Goal: Information Seeking & Learning: Learn about a topic

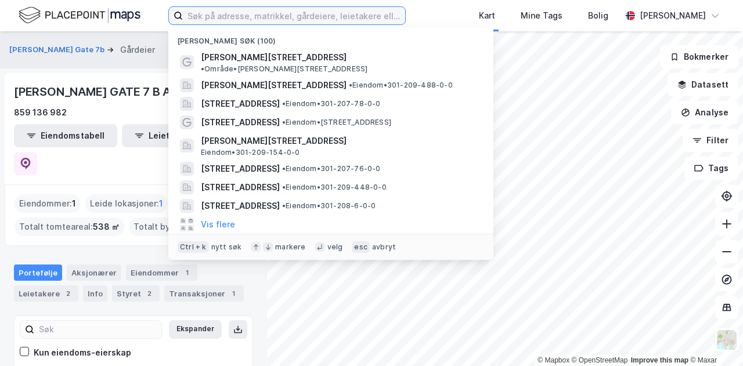
click at [218, 17] on input at bounding box center [294, 15] width 222 height 17
paste input "[STREET_ADDRESS]"
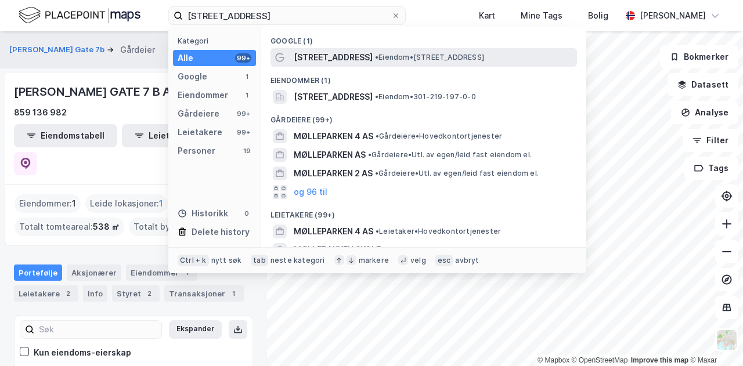
click at [320, 62] on span "[STREET_ADDRESS]" at bounding box center [333, 58] width 79 height 14
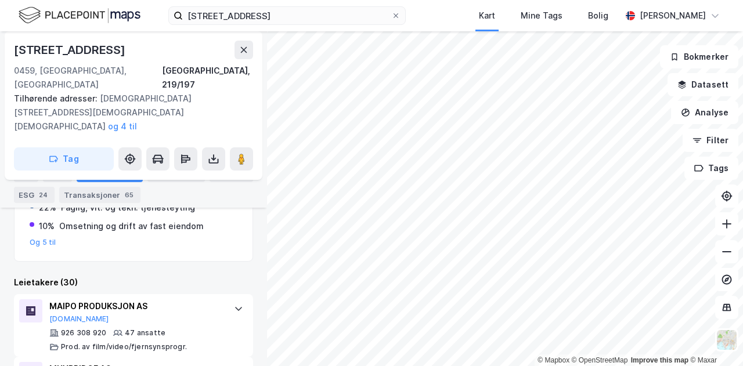
scroll to position [421, 0]
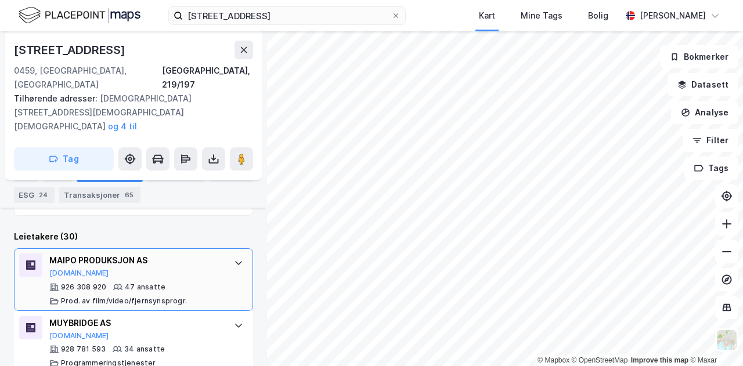
click at [215, 249] on div "MAIPO PRODUKSJON AS [DOMAIN_NAME] 926 308 920 47 ansatte Prod. av film/video/fj…" at bounding box center [133, 280] width 239 height 63
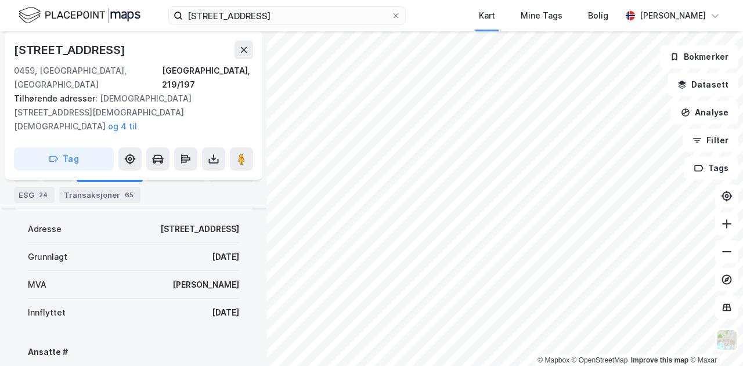
scroll to position [537, 0]
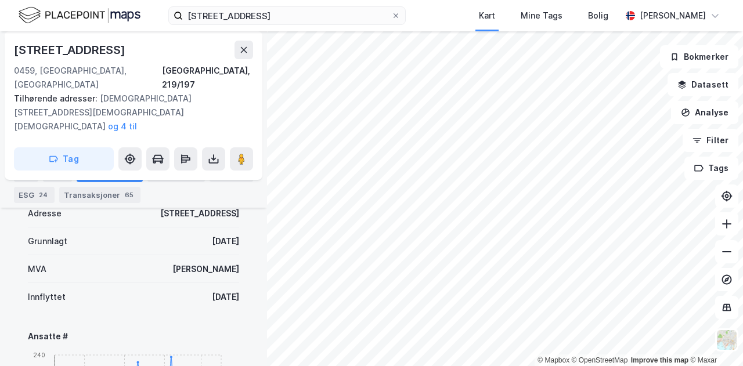
drag, startPoint x: 230, startPoint y: 263, endPoint x: 175, endPoint y: 262, distance: 54.6
click at [212, 290] on div "[DATE]" at bounding box center [225, 297] width 27 height 14
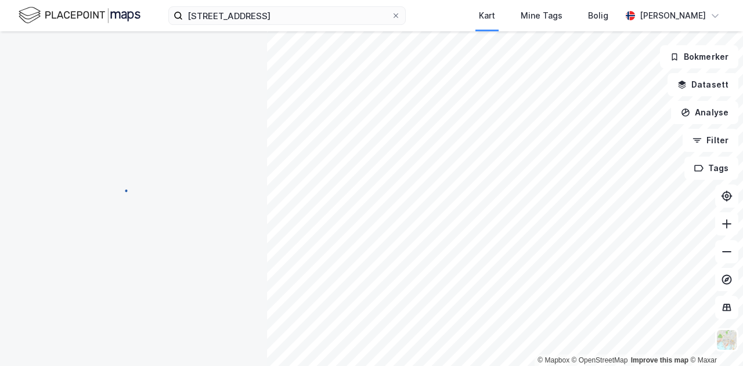
scroll to position [0, 0]
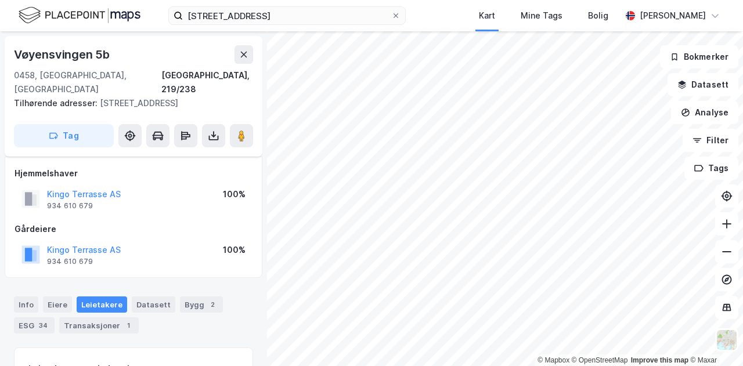
scroll to position [164, 0]
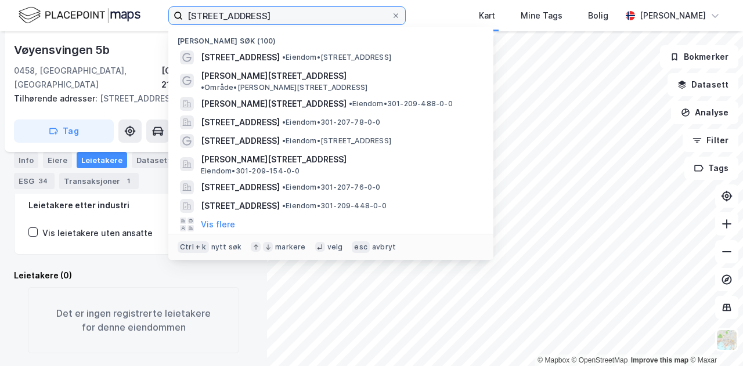
click at [250, 15] on input "[STREET_ADDRESS]" at bounding box center [287, 15] width 208 height 17
drag, startPoint x: 252, startPoint y: 15, endPoint x: 184, endPoint y: 15, distance: 68.5
click at [184, 15] on input "[STREET_ADDRESS]" at bounding box center [287, 15] width 208 height 17
paste input "OCULOS AS"
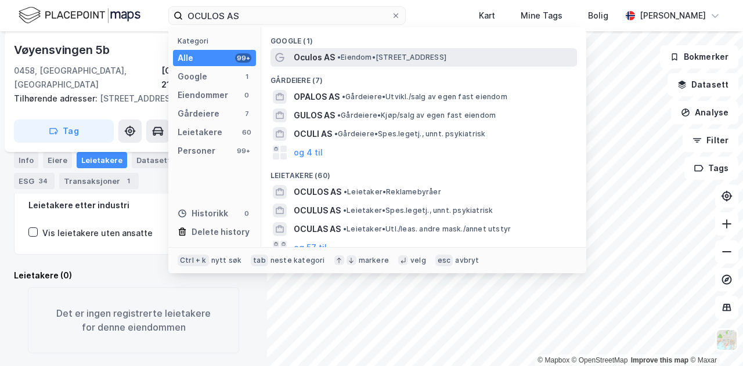
click at [359, 60] on span "• Eiendom • [STREET_ADDRESS]" at bounding box center [391, 57] width 109 height 9
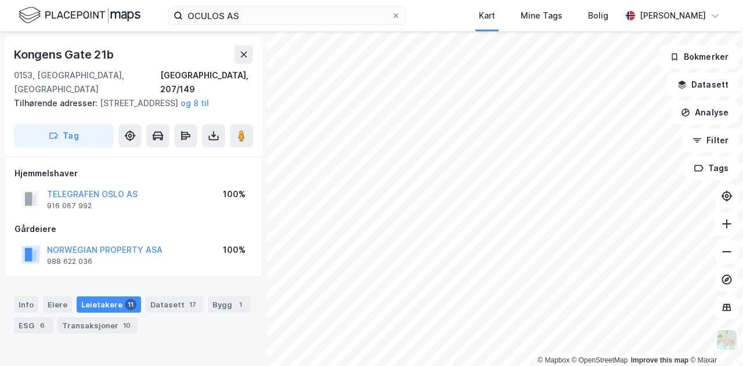
click at [113, 303] on div "Leietakere 11" at bounding box center [109, 305] width 64 height 16
click at [433, 17] on div "OCULOS AS Kart Mine Tags Bolig [PERSON_NAME]" at bounding box center [371, 15] width 743 height 31
click at [0, 0] on button "NORWEGIAN PROPERTY ASA" at bounding box center [0, 0] width 0 height 0
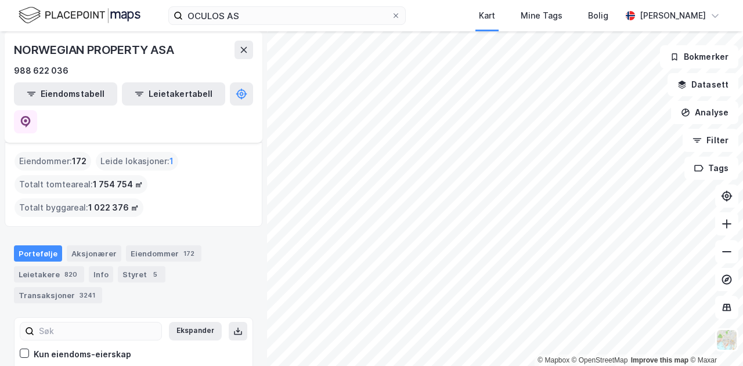
scroll to position [23, 0]
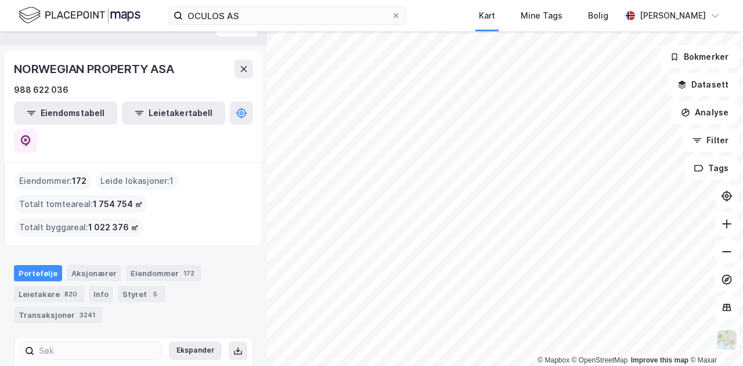
click at [422, 14] on div "OCULOS AS Kart Mine Tags Bolig [PERSON_NAME]" at bounding box center [371, 15] width 743 height 31
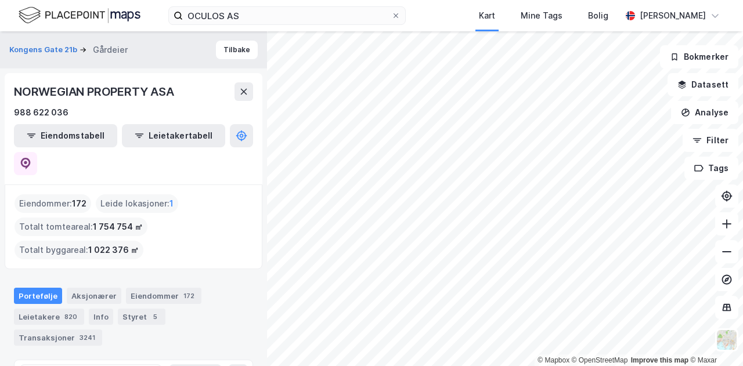
scroll to position [0, 0]
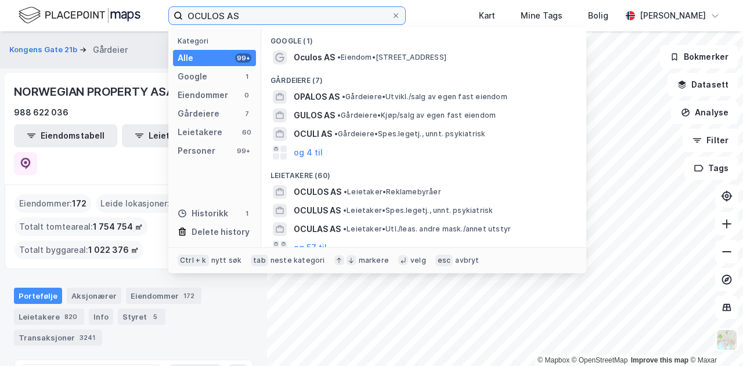
click at [252, 10] on input "OCULOS AS" at bounding box center [287, 15] width 208 height 17
drag, startPoint x: 257, startPoint y: 13, endPoint x: 153, endPoint y: 27, distance: 105.5
click at [153, 27] on div "OCULOS AS Kategori Alle 99+ Google 1 Eiendommer 0 Gårdeiere 7 Leietakere 60 Per…" at bounding box center [371, 15] width 743 height 31
paste input "[STREET_ADDRESS]"
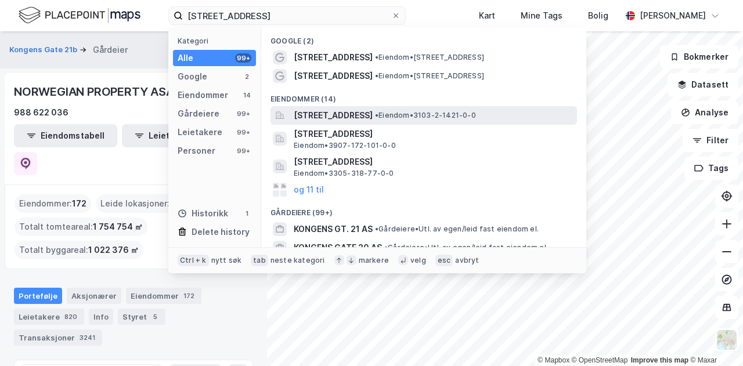
click at [348, 106] on div "[STREET_ADDRESS] • Eiendom • 3103-2-1421-0-0" at bounding box center [424, 115] width 307 height 19
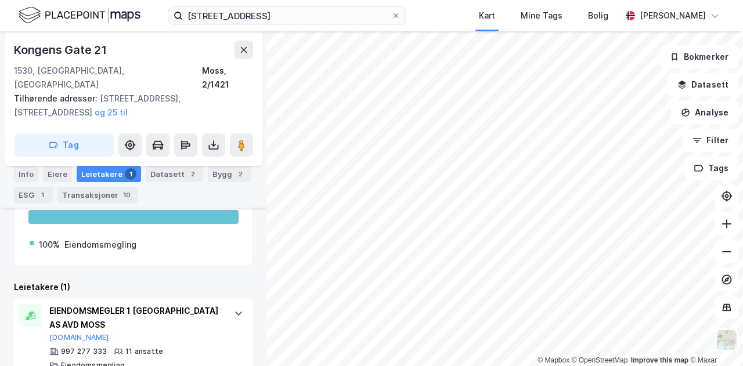
scroll to position [257, 0]
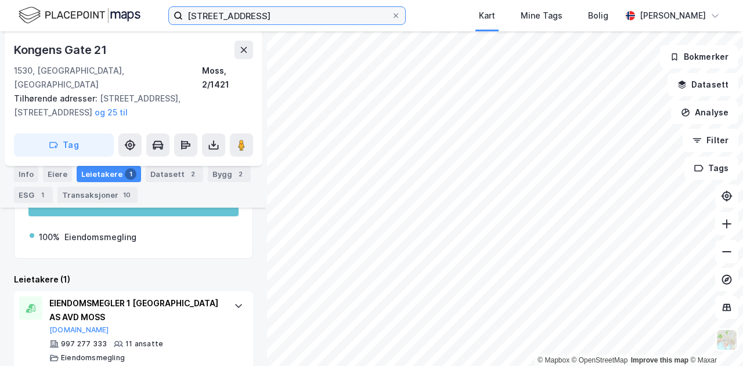
click at [285, 8] on input "[STREET_ADDRESS]" at bounding box center [287, 15] width 208 height 17
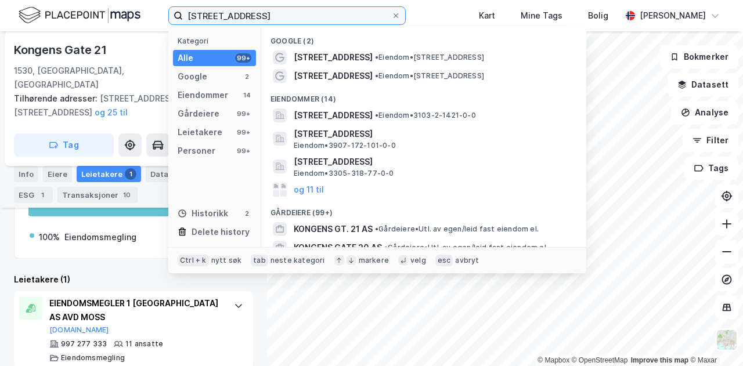
click at [268, 16] on input "[STREET_ADDRESS]" at bounding box center [287, 15] width 208 height 17
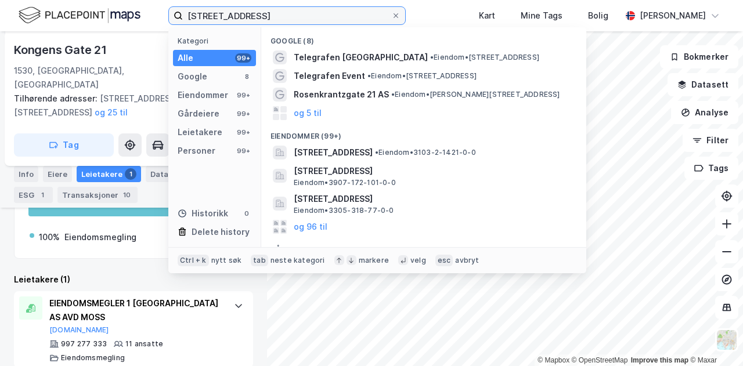
type input "[STREET_ADDRESS]"
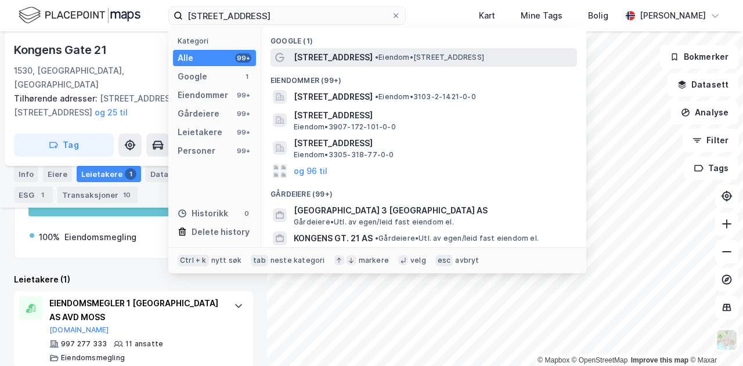
drag, startPoint x: 365, startPoint y: 55, endPoint x: 365, endPoint y: 64, distance: 9.3
click at [365, 64] on div "[STREET_ADDRESS] • Eiendom • [STREET_ADDRESS]" at bounding box center [424, 57] width 307 height 19
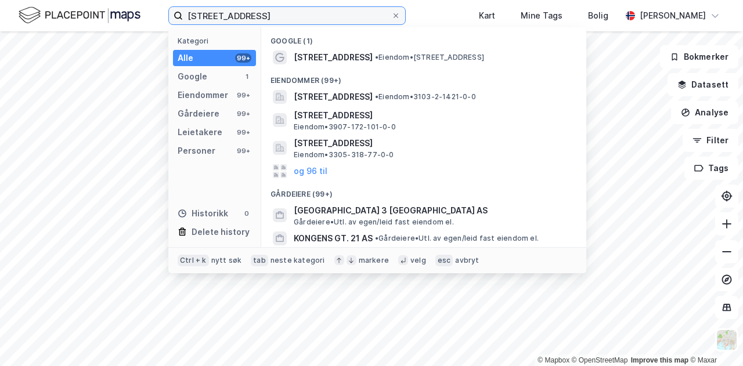
click at [339, 18] on input "[STREET_ADDRESS]" at bounding box center [287, 15] width 208 height 17
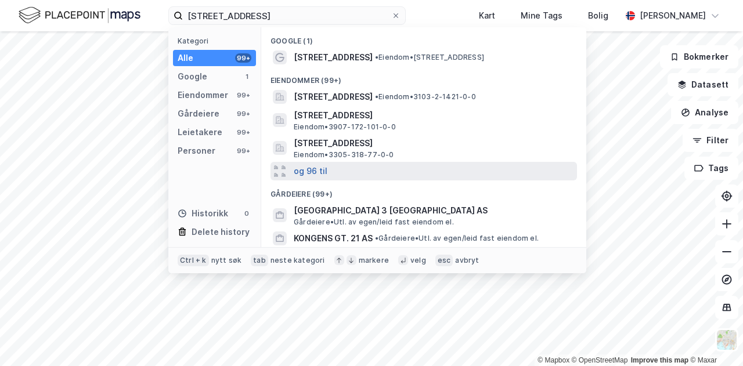
click at [310, 168] on button "og 96 til" at bounding box center [311, 171] width 34 height 14
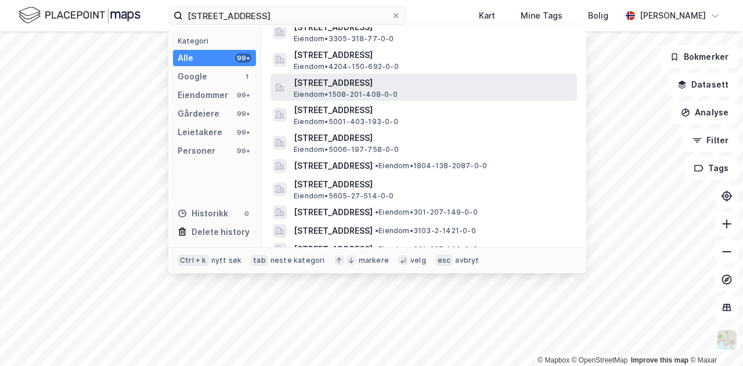
scroll to position [174, 0]
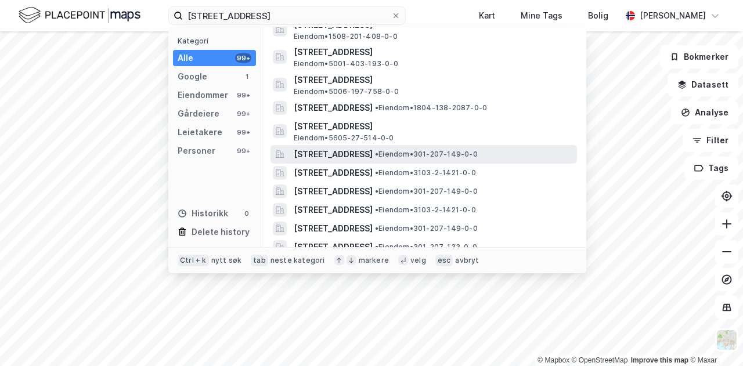
click at [373, 156] on span "[STREET_ADDRESS]" at bounding box center [333, 155] width 79 height 14
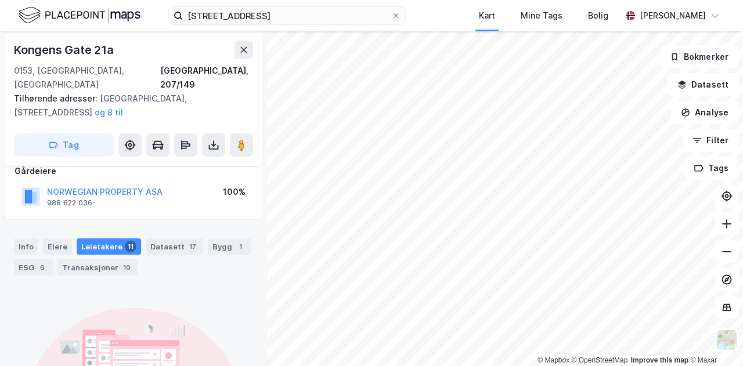
scroll to position [70, 0]
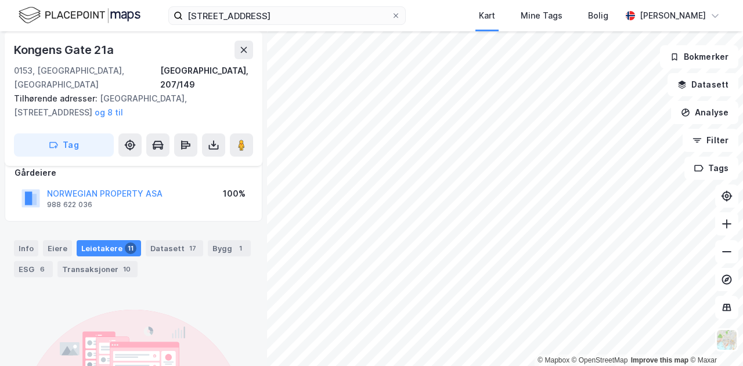
click at [86, 240] on div "Leietakere 11" at bounding box center [109, 248] width 64 height 16
click at [203, 310] on icon at bounding box center [133, 366] width 223 height 112
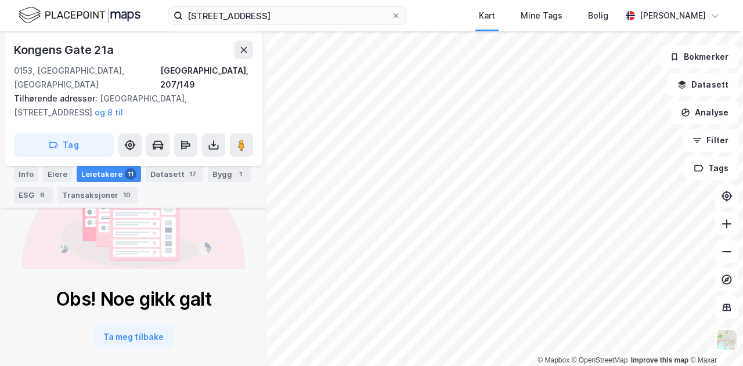
scroll to position [0, 0]
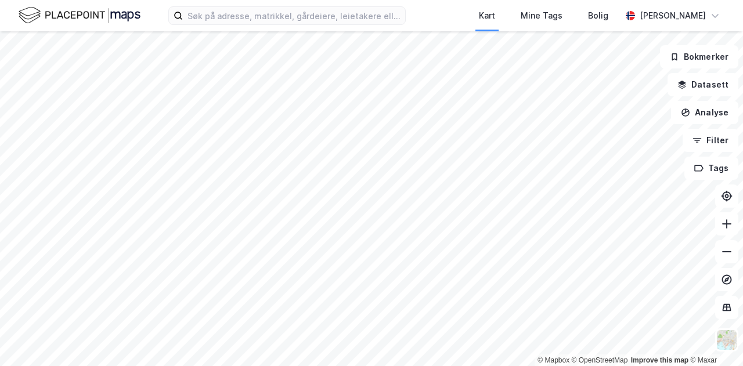
click at [342, 28] on div "Kart Mine Tags Bolig Kristian Jordell © Mapbox © OpenStreetMap Improve this map…" at bounding box center [371, 183] width 743 height 366
click at [511, 366] on html "Kart Mine Tags Bolig Kristian Jordell © Mapbox © OpenStreetMap Improve this map…" at bounding box center [371, 183] width 743 height 366
click at [96, 18] on img at bounding box center [80, 15] width 122 height 20
click at [495, 20] on div "Kart" at bounding box center [487, 16] width 16 height 14
click at [299, 17] on input at bounding box center [294, 15] width 222 height 17
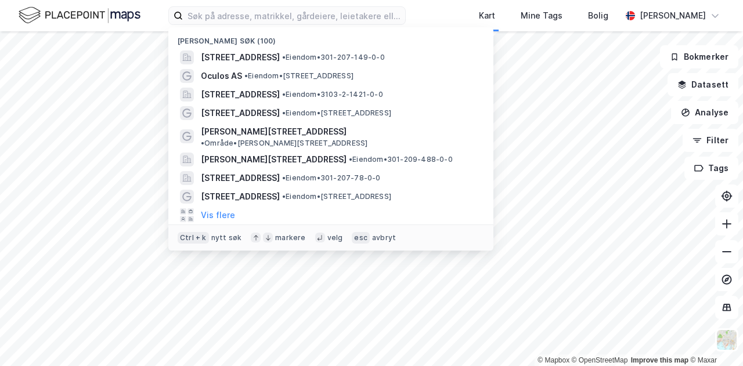
click at [299, 47] on div "[PERSON_NAME] søk (100)" at bounding box center [330, 37] width 325 height 21
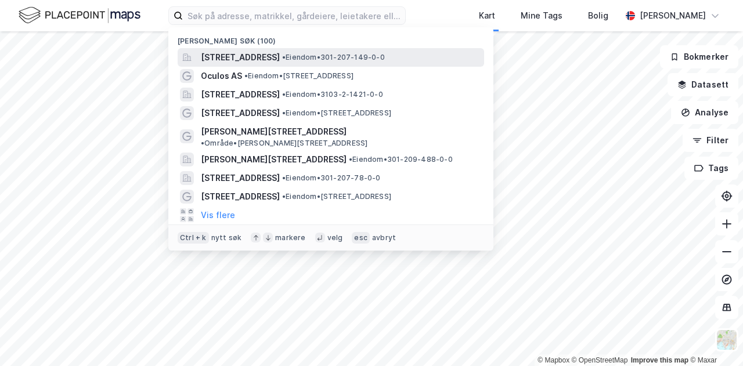
click at [280, 52] on span "[STREET_ADDRESS]" at bounding box center [240, 58] width 79 height 14
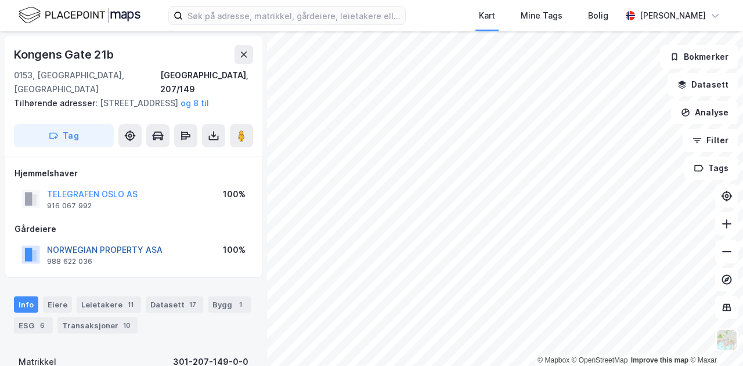
click at [0, 0] on button "NORWEGIAN PROPERTY ASA" at bounding box center [0, 0] width 0 height 0
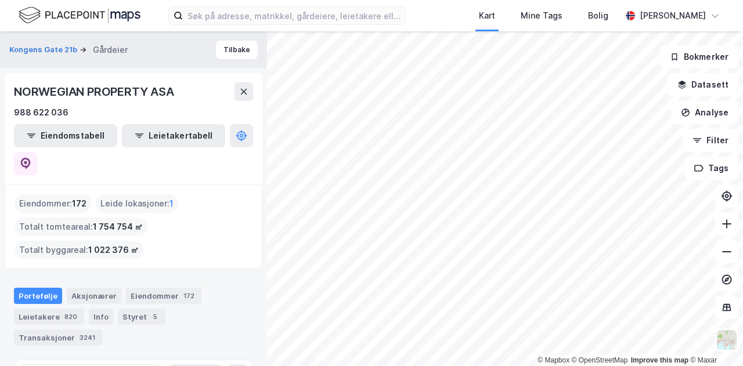
click at [464, 24] on div "Kart Mine Tags Bolig Kristian Jordell" at bounding box center [371, 15] width 743 height 31
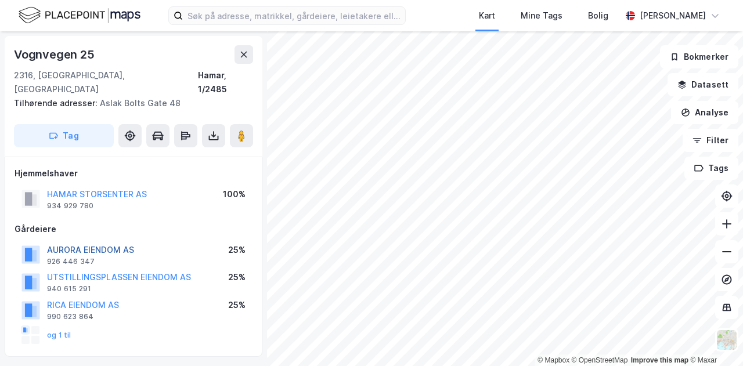
click at [0, 0] on button "AURORA EIENDOM AS" at bounding box center [0, 0] width 0 height 0
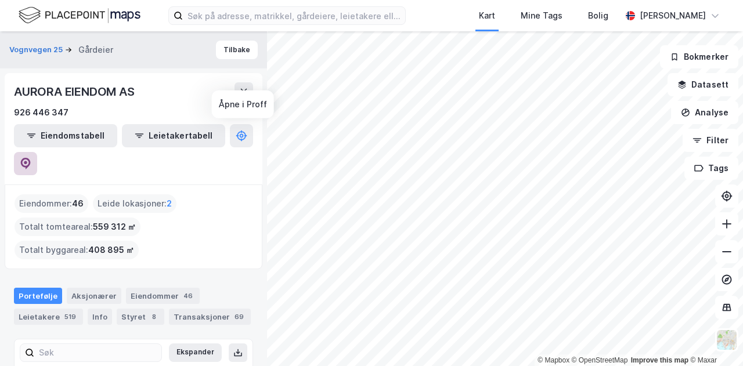
click at [31, 158] on icon at bounding box center [26, 164] width 10 height 12
click at [458, 27] on div "Kart Mine Tags Bolig Kristian Jordell" at bounding box center [371, 15] width 743 height 31
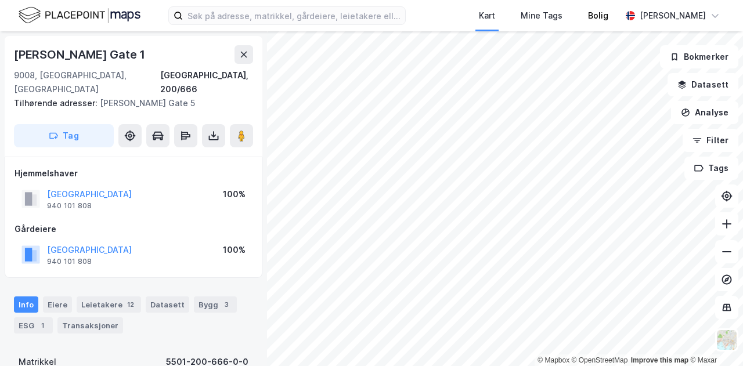
click at [603, 30] on div "Kart Mine Tags Bolig Kristian Jordell © Mapbox © OpenStreetMap Improve this map…" at bounding box center [371, 183] width 743 height 366
click at [645, 0] on html "Kart Mine Tags Bolig Kristian Jordell © Mapbox © OpenStreetMap Improve this map…" at bounding box center [371, 183] width 743 height 366
click at [566, 24] on div "Kart Mine Tags Bolig Kristian Jordell © Mapbox © OpenStreetMap Improve this map…" at bounding box center [371, 183] width 743 height 366
click at [594, 6] on div "Kart Mine Tags Bolig Kristian Jordell © Mapbox © OpenStreetMap Improve this map…" at bounding box center [371, 183] width 743 height 366
click at [562, 19] on div "Kart Mine Tags Bolig Kristian Jordell © Mapbox © OpenStreetMap Improve this map…" at bounding box center [371, 183] width 743 height 366
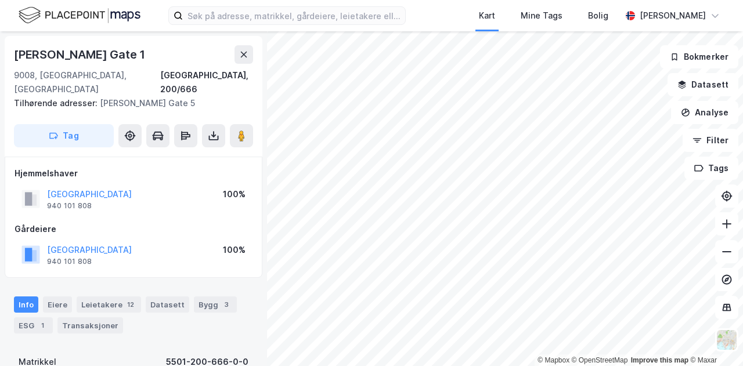
click at [566, 0] on html "Kart Mine Tags Bolig Kristian Jordell © Mapbox © OpenStreetMap Improve this map…" at bounding box center [371, 183] width 743 height 366
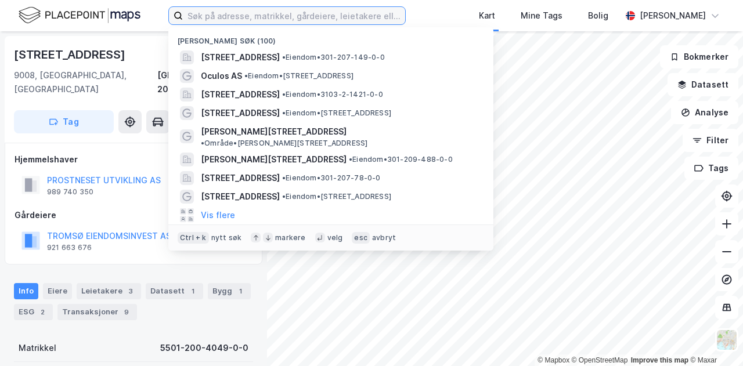
click at [223, 16] on input at bounding box center [294, 15] width 222 height 17
paste input "OCULOS AS"
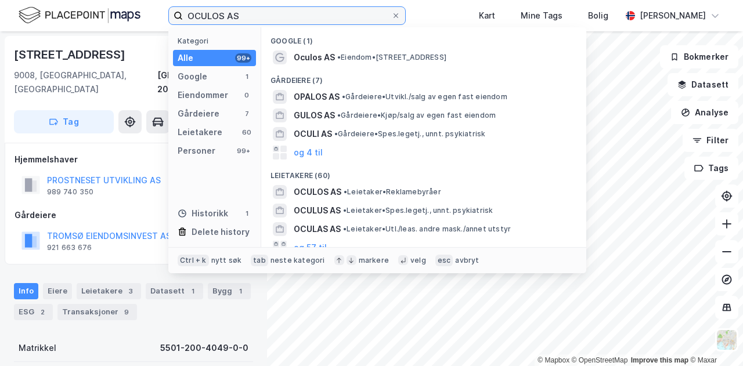
type input "OCULOS AS"
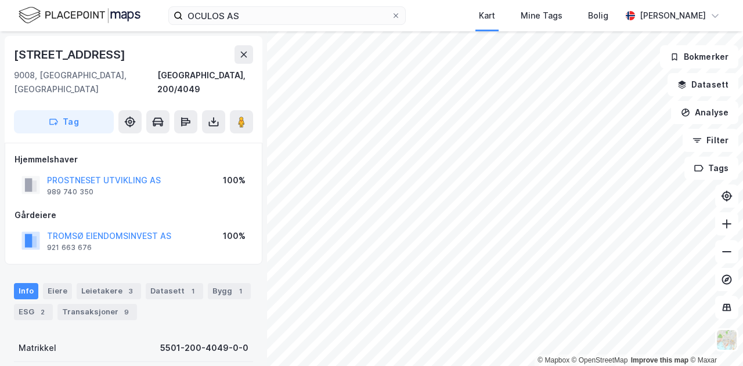
click at [438, 19] on div "OCULOS AS Kart Mine Tags Bolig [PERSON_NAME]" at bounding box center [371, 15] width 743 height 31
click at [0, 0] on button "PROSTNESET UTVIKLING AS" at bounding box center [0, 0] width 0 height 0
